Goal: Find specific page/section: Find specific page/section

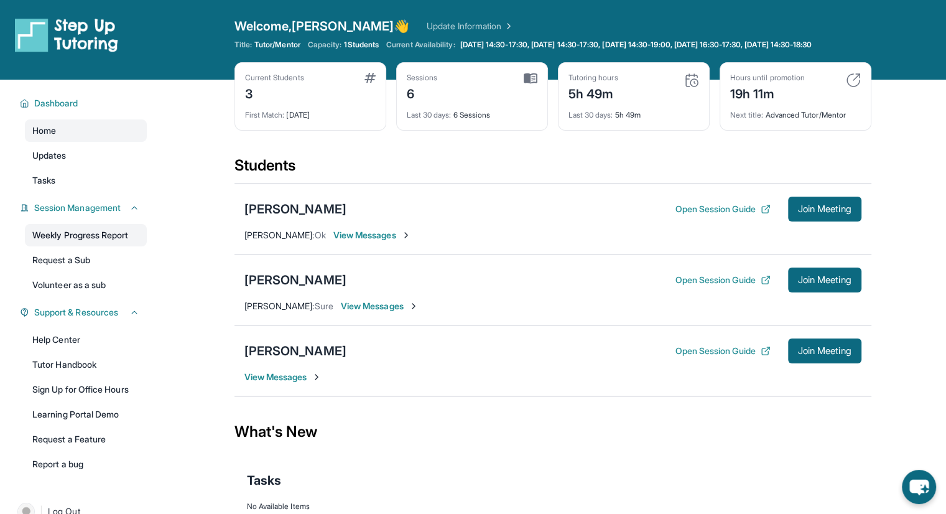
click at [119, 243] on link "Weekly Progress Report" at bounding box center [86, 235] width 122 height 22
click at [94, 241] on link "Weekly Progress Report" at bounding box center [86, 235] width 122 height 22
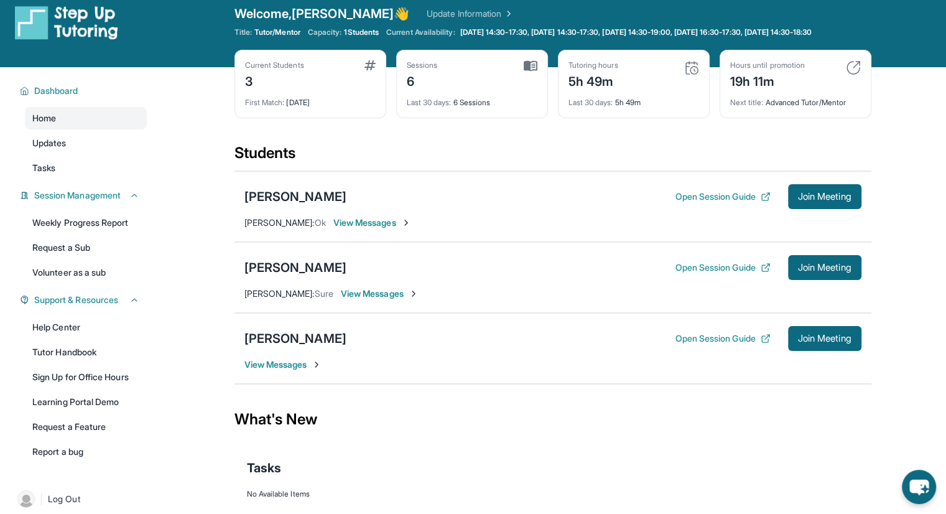
scroll to position [90, 0]
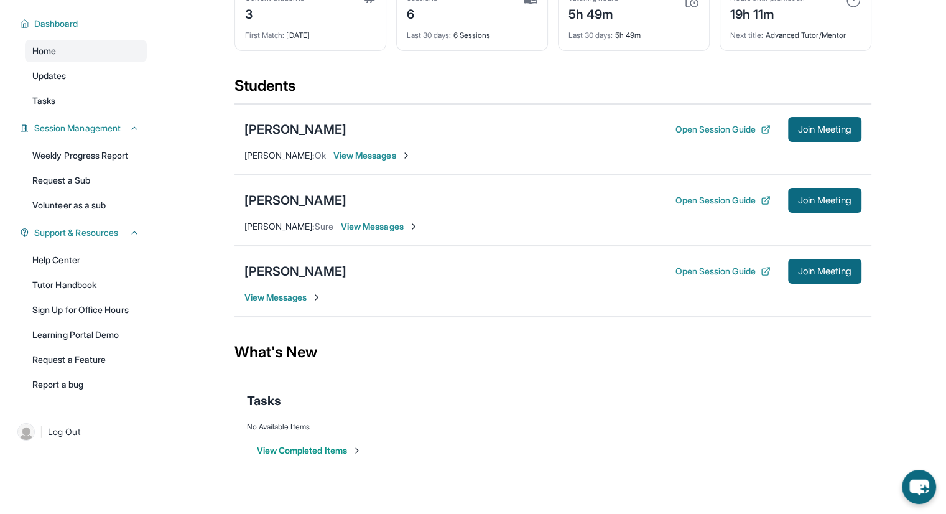
click at [286, 294] on span "View Messages" at bounding box center [283, 297] width 78 height 12
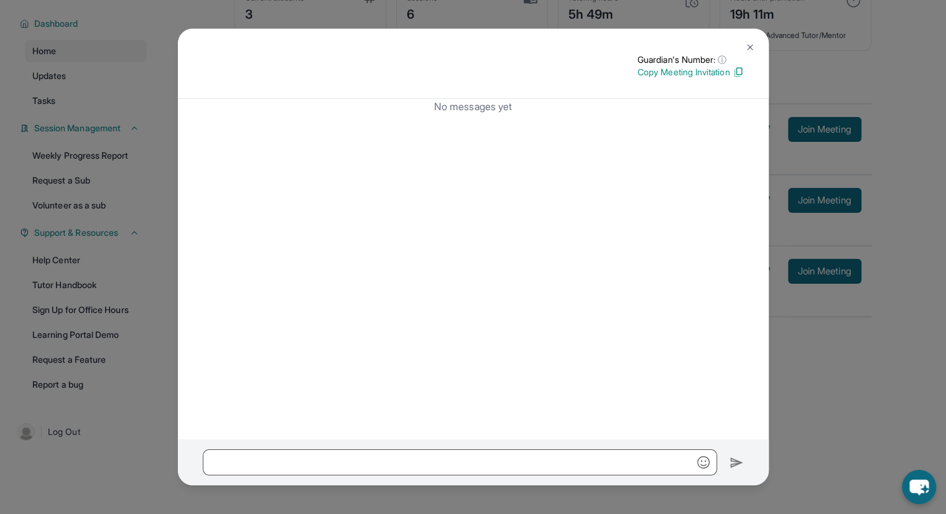
click at [763, 42] on div "Guardian's Number: ⓘ This isn't the guardian's real number — it's a private for…" at bounding box center [473, 64] width 591 height 70
click at [755, 43] on button at bounding box center [750, 47] width 25 height 25
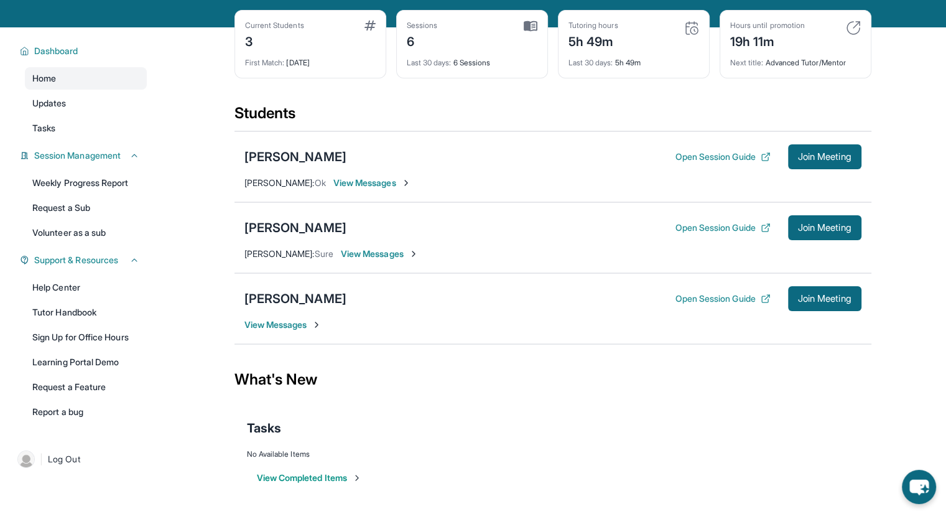
scroll to position [54, 0]
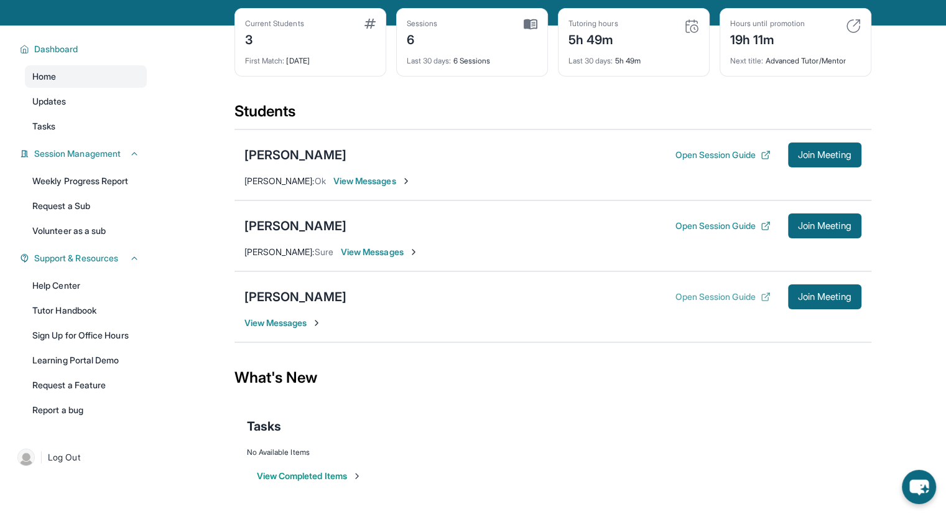
click at [704, 303] on button "Open Session Guide" at bounding box center [722, 296] width 95 height 12
